Goal: Task Accomplishment & Management: Manage account settings

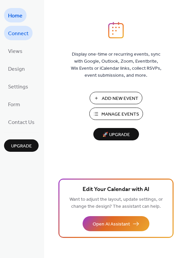
click at [17, 31] on span "Connect" at bounding box center [18, 33] width 20 height 10
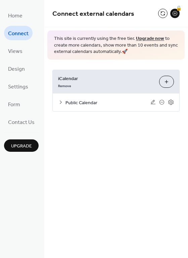
click at [102, 82] on div "Remove" at bounding box center [105, 85] width 95 height 7
click at [73, 77] on span "iCalendar" at bounding box center [105, 78] width 95 height 7
click at [166, 80] on button "Add iCalendar" at bounding box center [166, 82] width 15 height 12
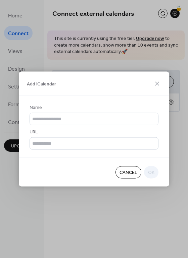
click at [134, 179] on button "Cancel" at bounding box center [128, 172] width 26 height 12
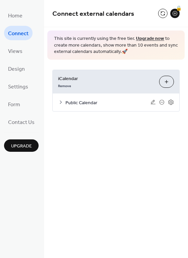
click at [104, 80] on span "iCalendar" at bounding box center [105, 78] width 95 height 7
click at [78, 103] on span "Public Calendar" at bounding box center [107, 102] width 85 height 7
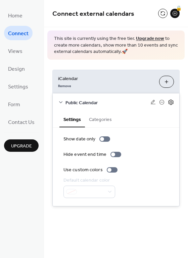
click at [171, 100] on icon at bounding box center [170, 102] width 6 height 6
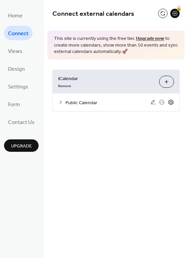
click at [171, 100] on icon at bounding box center [170, 102] width 6 height 6
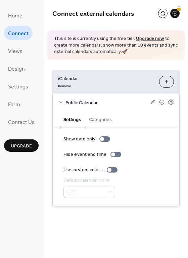
click at [97, 119] on button "Categories" at bounding box center [100, 118] width 31 height 15
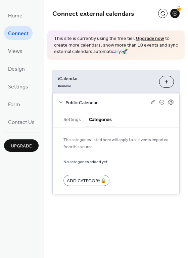
click at [72, 119] on button "Settings" at bounding box center [71, 118] width 25 height 15
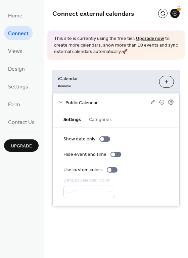
click at [87, 99] on span "Public Calendar" at bounding box center [107, 102] width 85 height 7
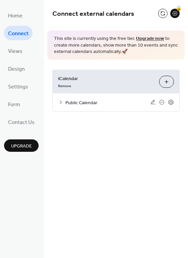
click at [87, 99] on span "Public Calendar" at bounding box center [107, 102] width 85 height 7
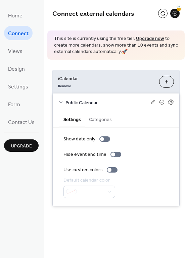
click at [174, 101] on div "Public Calendar" at bounding box center [116, 102] width 126 height 18
click at [173, 101] on icon at bounding box center [170, 102] width 6 height 6
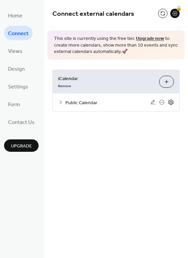
click at [173, 101] on icon at bounding box center [170, 102] width 6 height 6
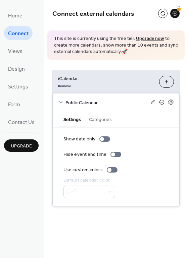
click at [160, 100] on icon at bounding box center [161, 101] width 5 height 5
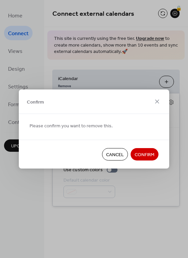
click at [115, 155] on span "Cancel" at bounding box center [115, 154] width 18 height 7
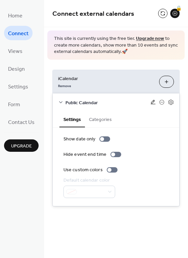
click at [153, 100] on icon at bounding box center [152, 102] width 5 height 4
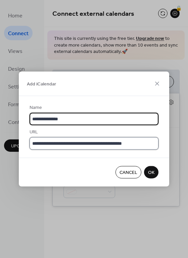
click at [119, 144] on input "**********" at bounding box center [93, 143] width 129 height 12
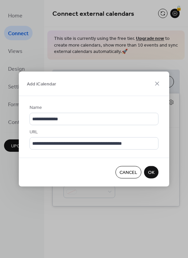
click at [153, 176] on span "OK" at bounding box center [151, 172] width 6 height 7
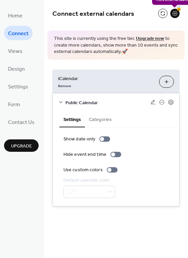
click at [173, 14] on div "🔒" at bounding box center [174, 13] width 9 height 9
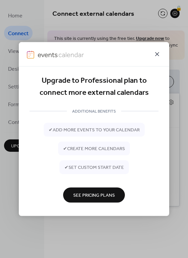
click at [157, 55] on icon at bounding box center [157, 54] width 4 height 4
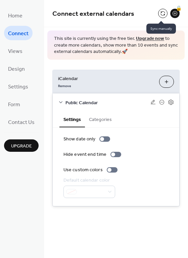
click at [161, 12] on button at bounding box center [162, 13] width 9 height 9
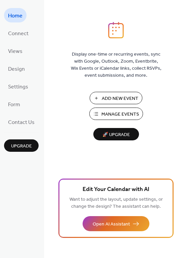
click at [111, 111] on span "Manage Events" at bounding box center [120, 114] width 38 height 7
click at [11, 84] on span "Settings" at bounding box center [18, 87] width 20 height 10
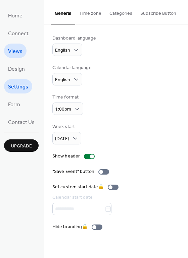
click at [19, 49] on span "Views" at bounding box center [15, 51] width 14 height 10
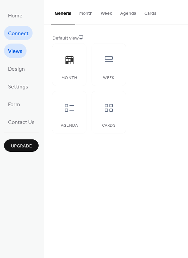
click at [19, 27] on link "Connect" at bounding box center [18, 33] width 28 height 14
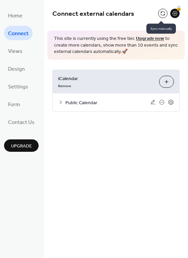
click at [160, 13] on button at bounding box center [162, 13] width 9 height 9
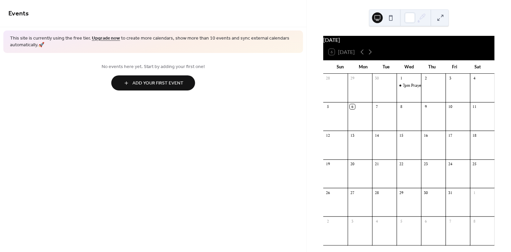
click at [143, 86] on span "Add Your First Event" at bounding box center [157, 83] width 51 height 7
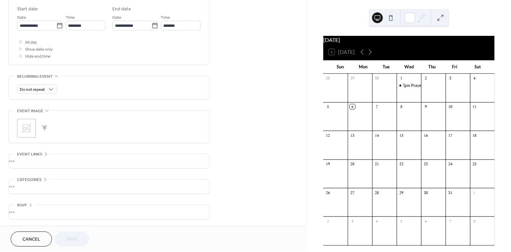
scroll to position [220, 0]
click at [30, 240] on span "Cancel" at bounding box center [31, 239] width 18 height 7
